Goal: Task Accomplishment & Management: Complete application form

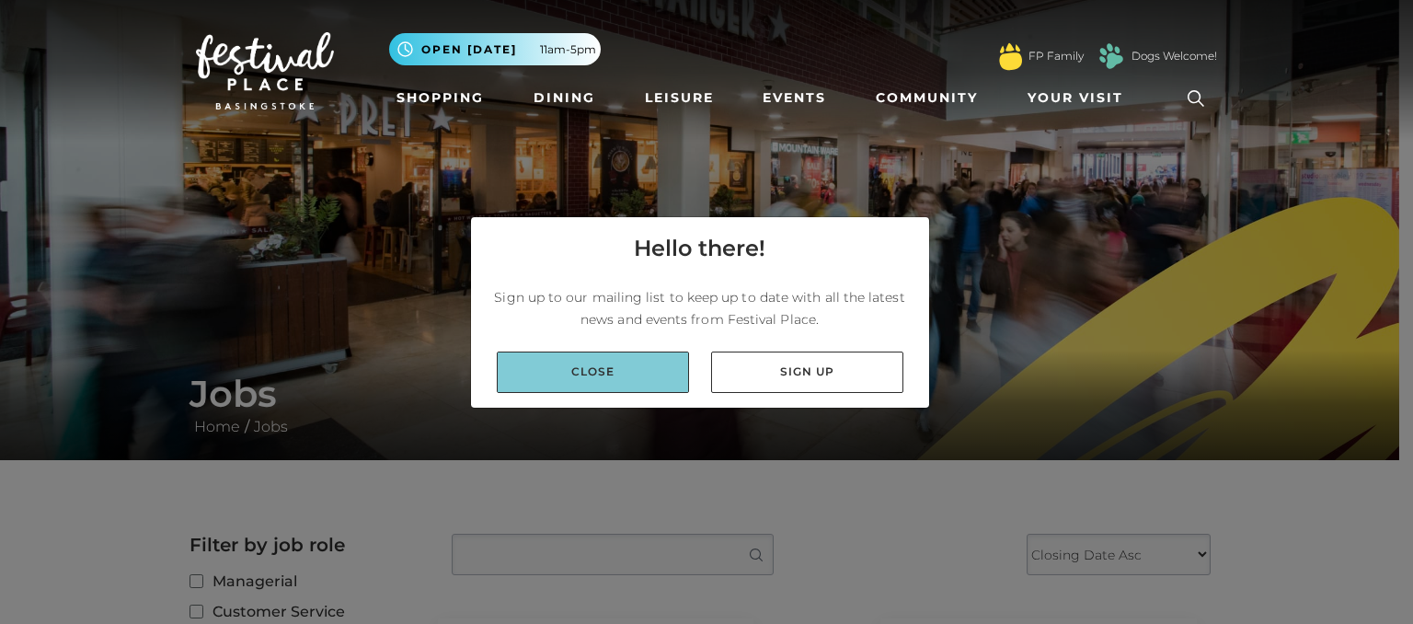
click at [573, 372] on link "Close" at bounding box center [593, 371] width 192 height 41
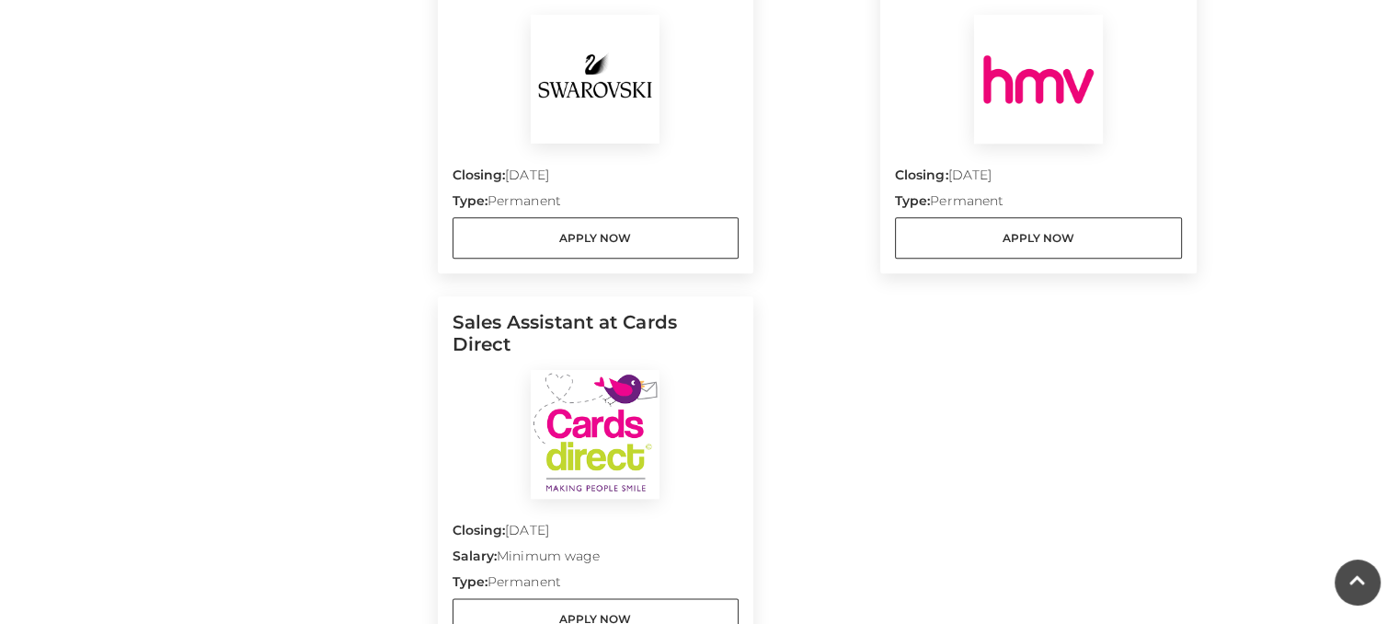
scroll to position [2281, 0]
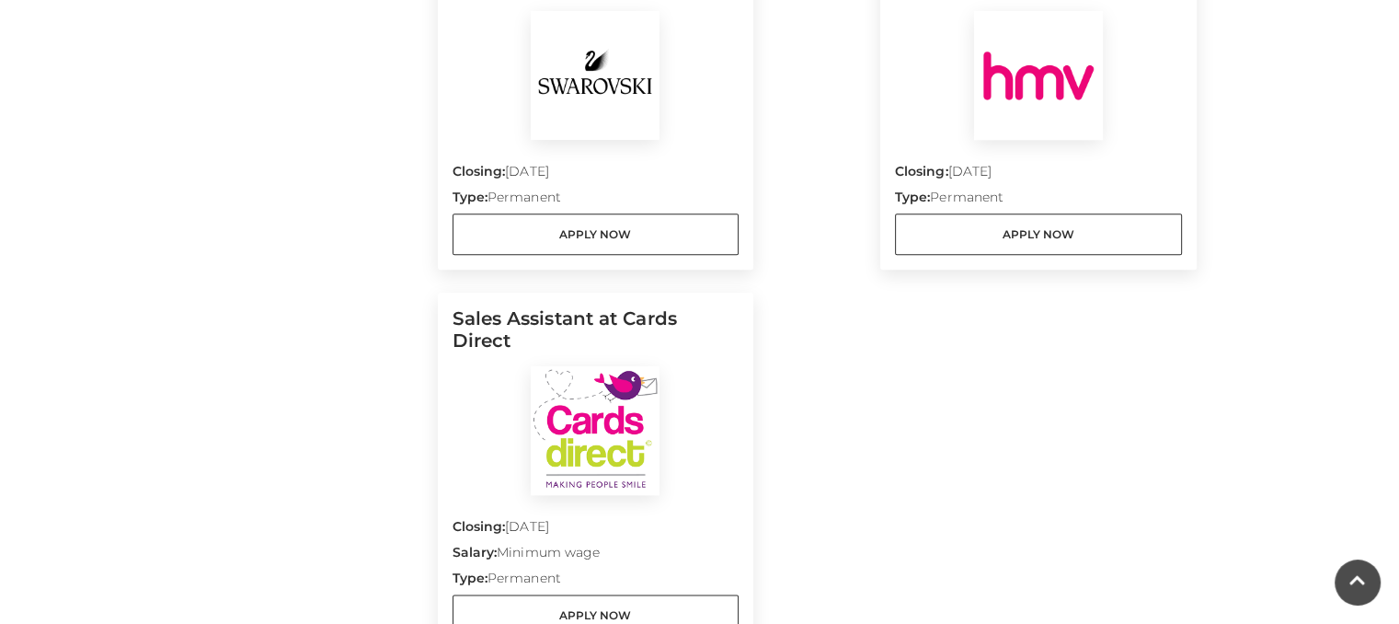
click at [663, 307] on h5 "Sales Assistant at Cards Direct" at bounding box center [596, 336] width 287 height 59
click at [625, 366] on img at bounding box center [595, 430] width 129 height 129
click at [577, 307] on h5 "Sales Assistant at Cards Direct" at bounding box center [596, 336] width 287 height 59
drag, startPoint x: 622, startPoint y: 577, endPoint x: 364, endPoint y: 475, distance: 277.0
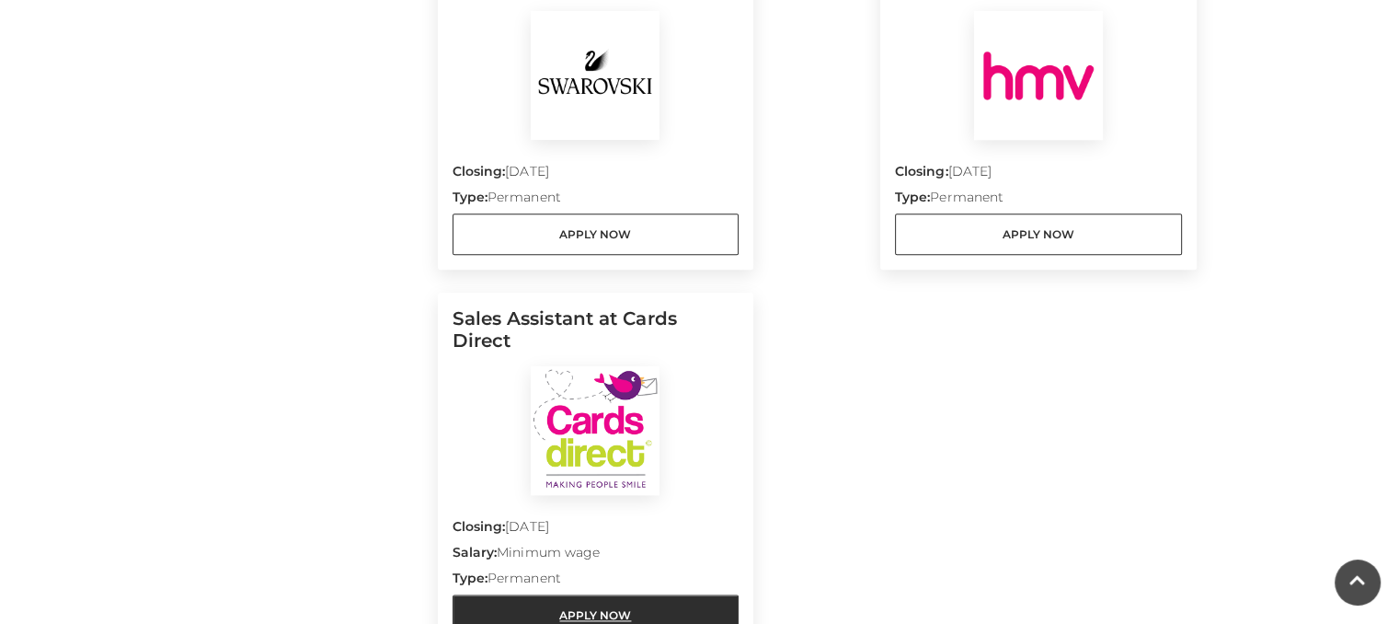
click at [487, 594] on link "Apply Now" at bounding box center [596, 614] width 287 height 41
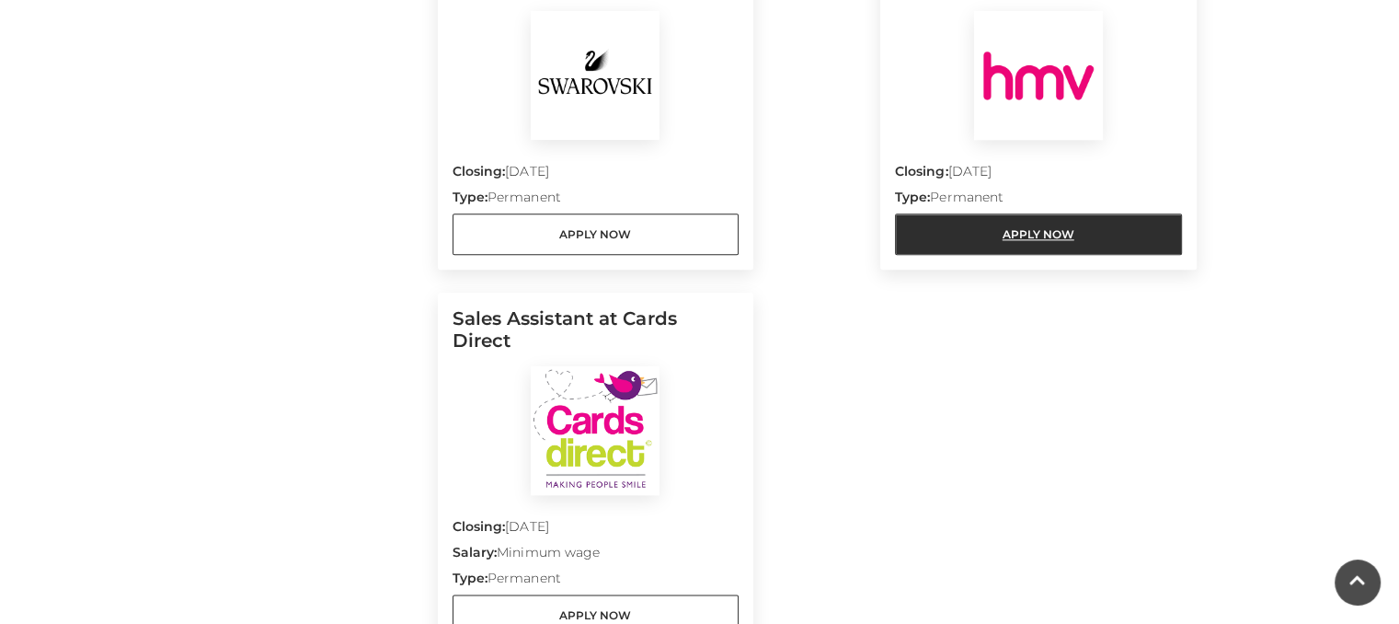
click at [977, 213] on link "Apply Now" at bounding box center [1038, 233] width 287 height 41
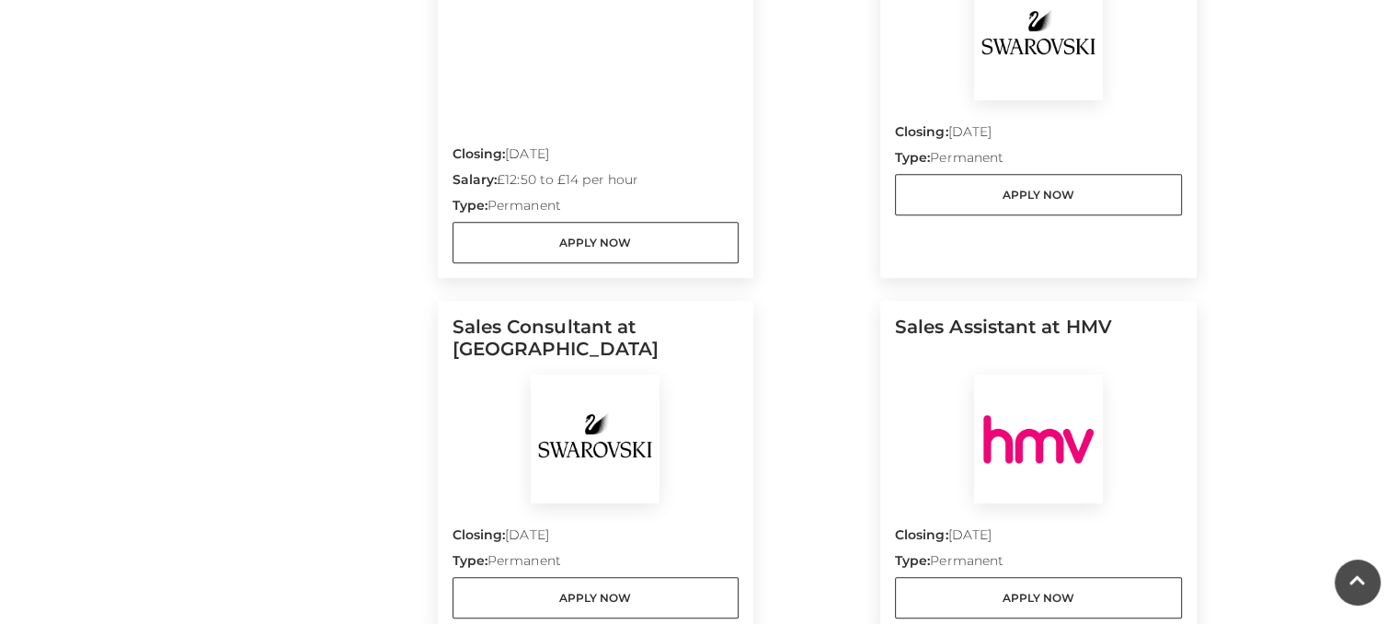
scroll to position [1950, 0]
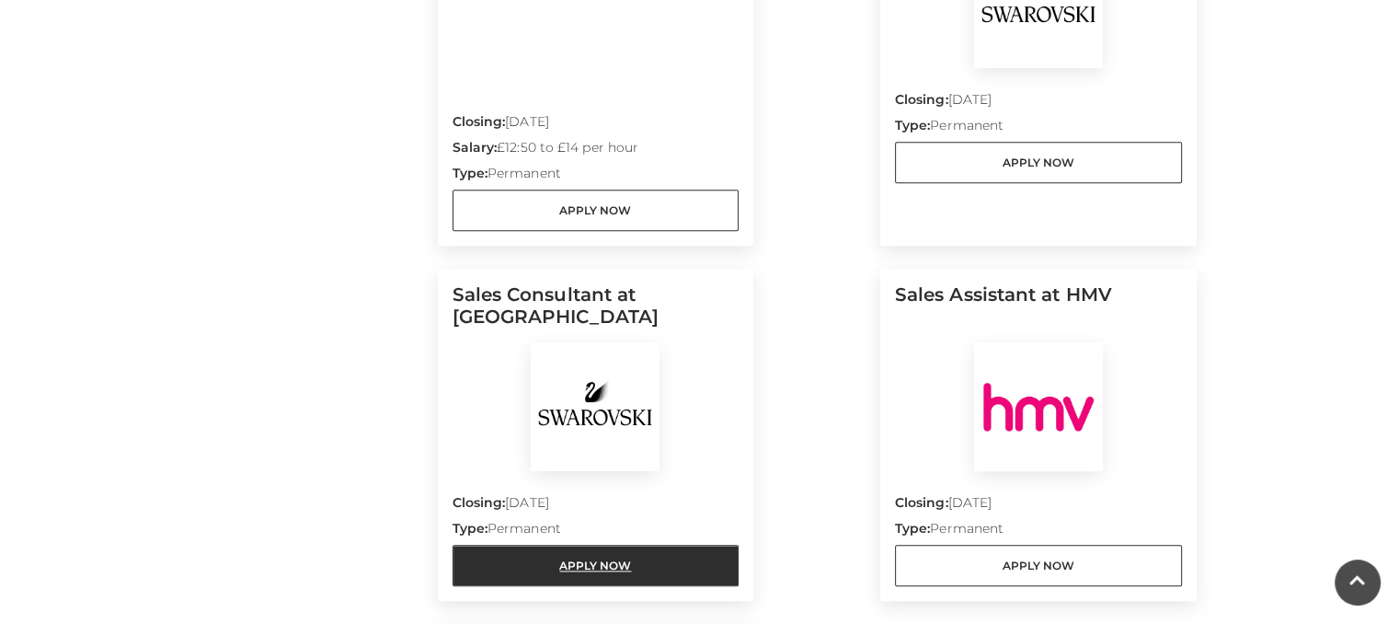
click at [585, 544] on link "Apply Now" at bounding box center [596, 564] width 287 height 41
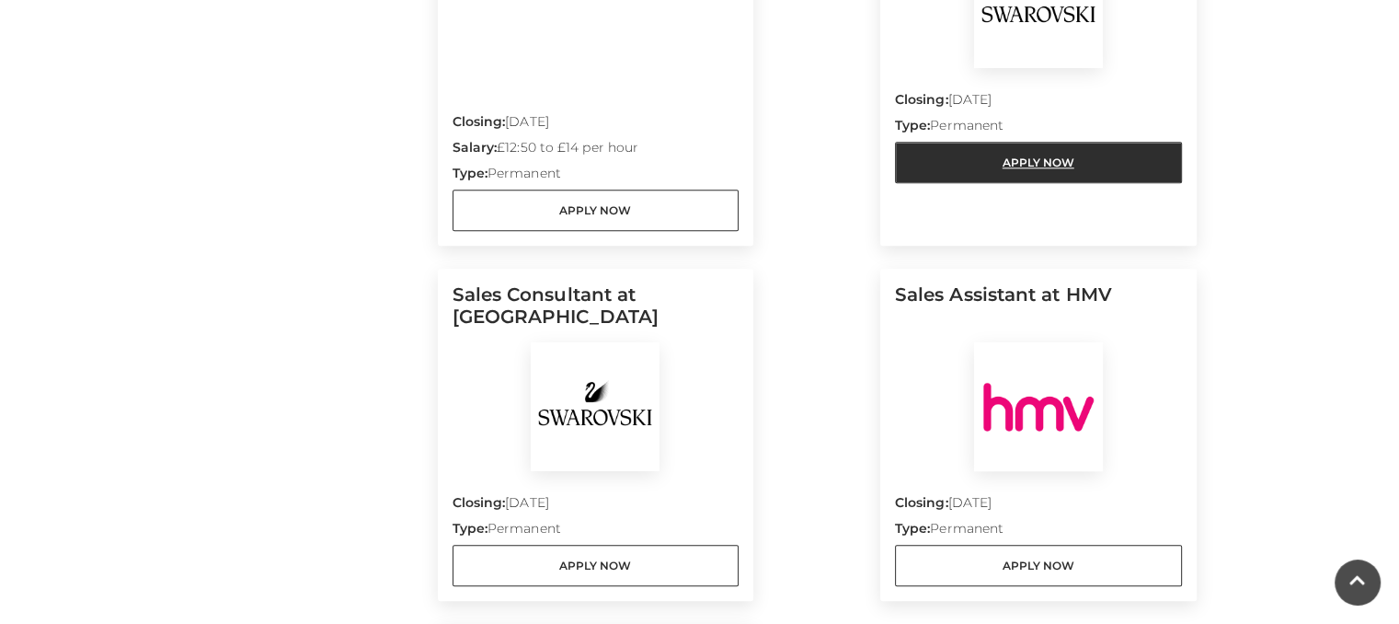
click at [1154, 142] on link "Apply Now" at bounding box center [1038, 162] width 287 height 41
click at [1058, 142] on link "Apply Now" at bounding box center [1038, 162] width 287 height 41
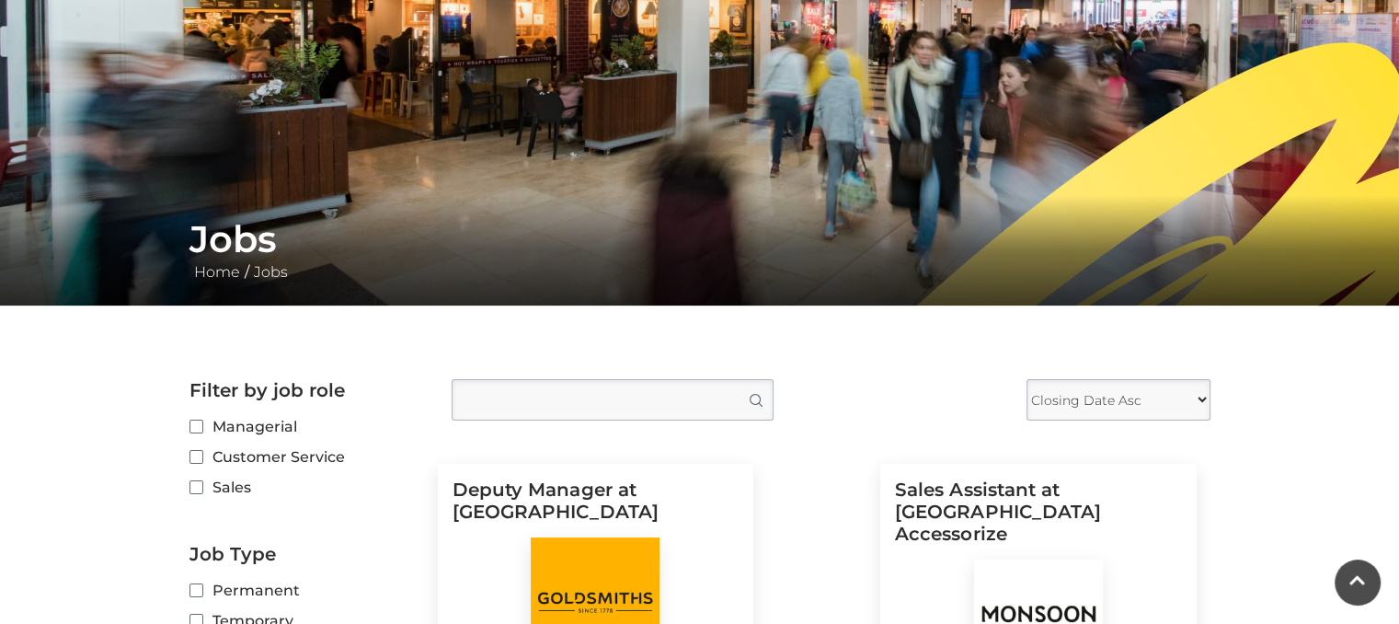
scroll to position [37, 0]
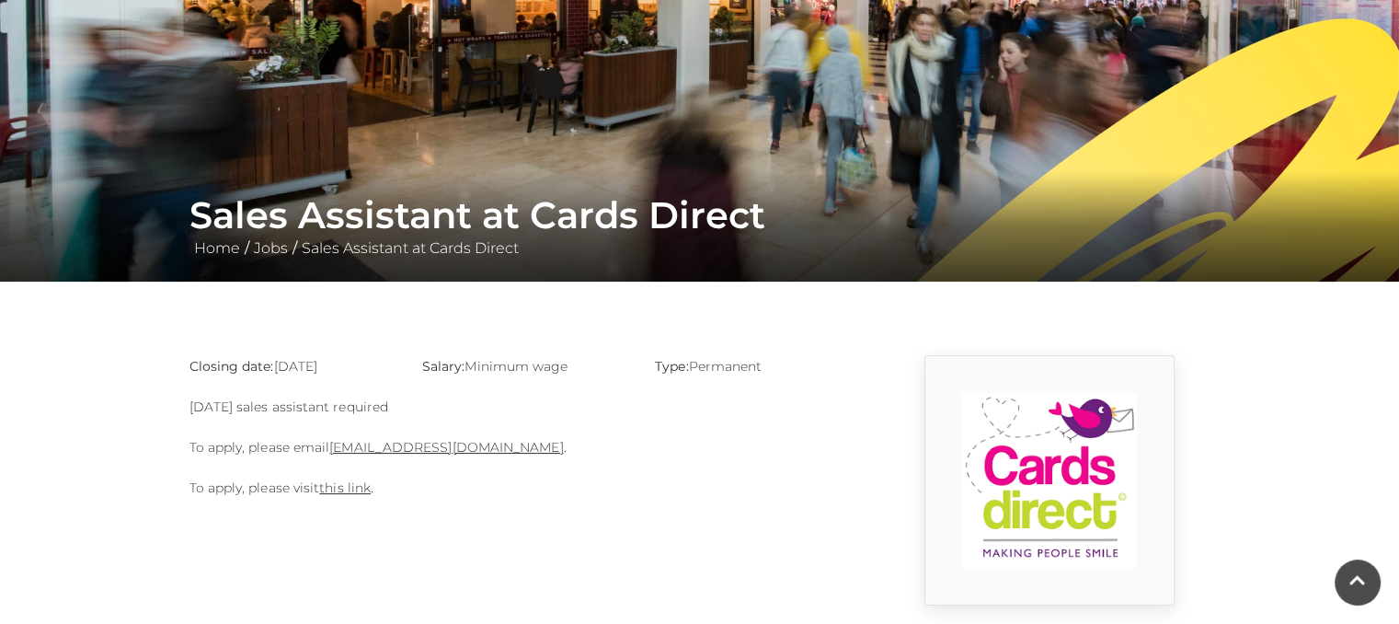
scroll to position [368, 0]
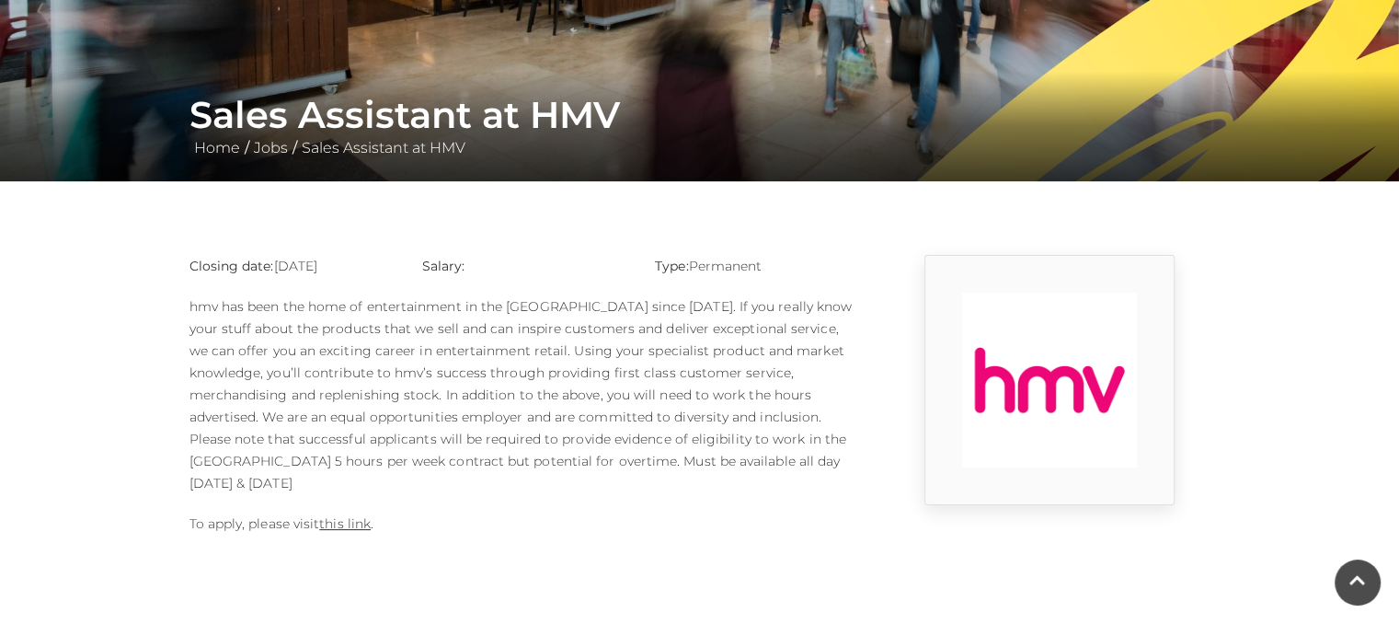
scroll to position [294, 0]
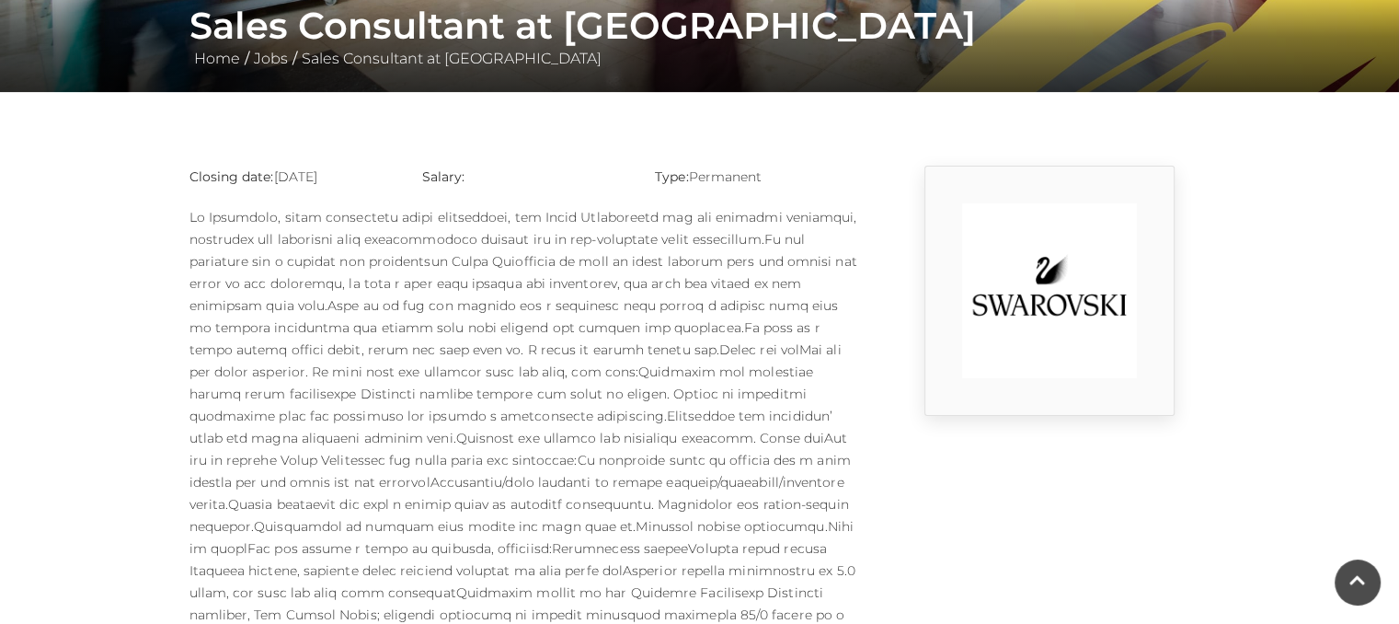
scroll to position [331, 0]
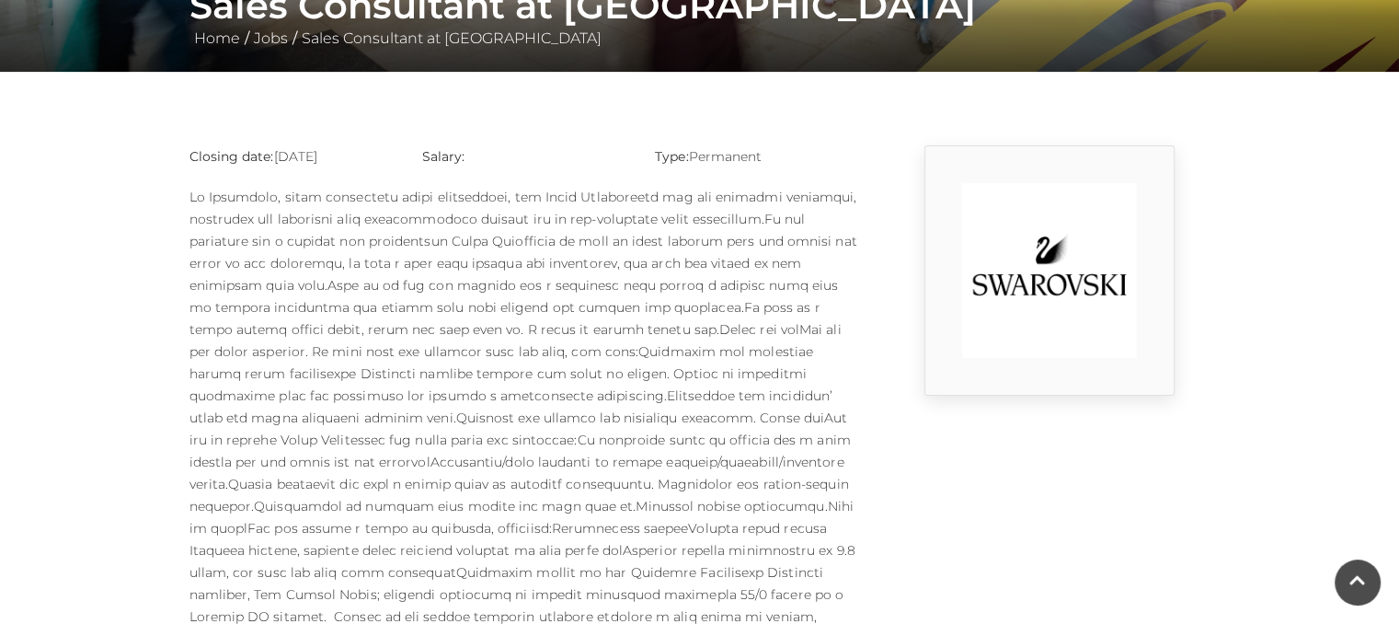
scroll to position [387, 0]
